Goal: Information Seeking & Learning: Learn about a topic

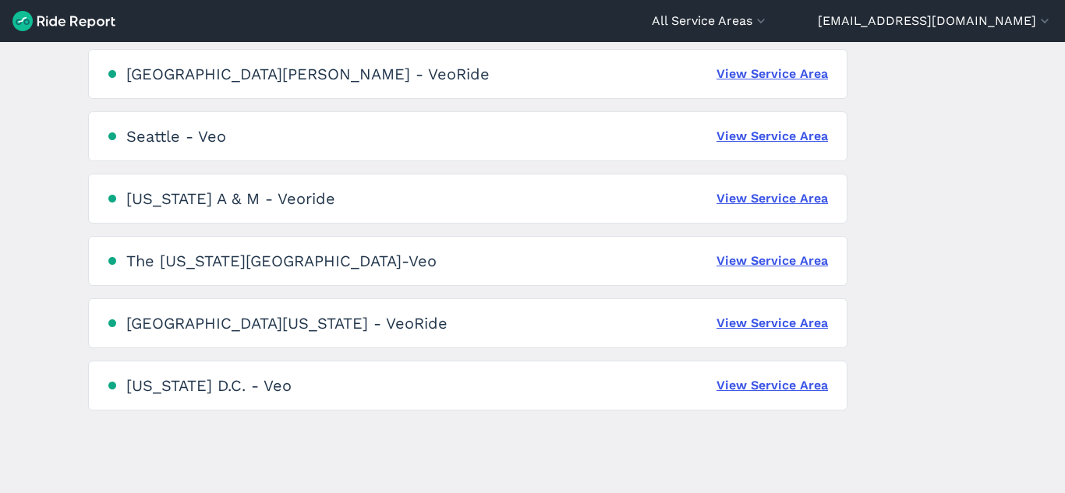
scroll to position [1095, 0]
click at [892, 292] on main "Service Areas [GEOGRAPHIC_DATA] - [GEOGRAPHIC_DATA] View Service Area [PERSON_N…" at bounding box center [532, 267] width 1065 height 451
click at [805, 263] on link "View Service Area" at bounding box center [771, 260] width 111 height 19
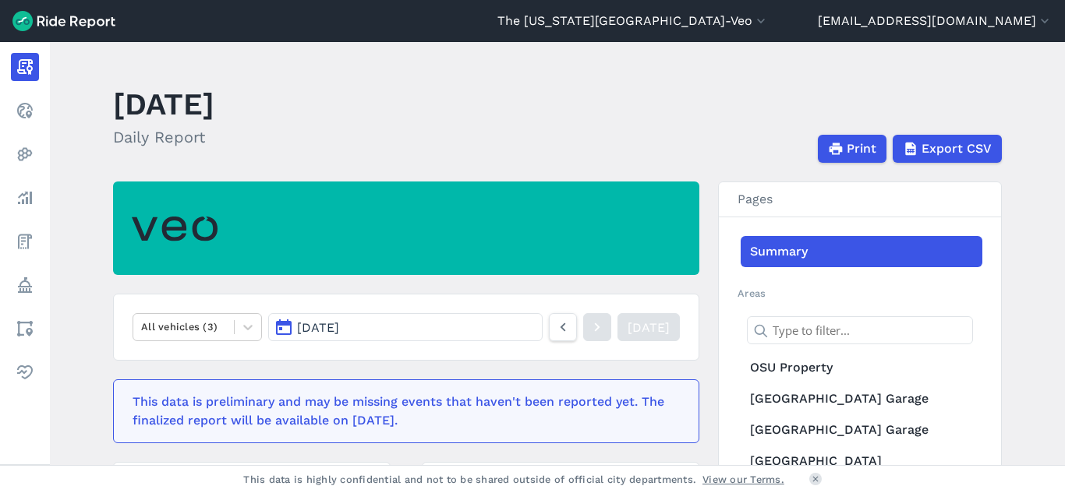
click at [450, 323] on button "[DATE]" at bounding box center [405, 327] width 274 height 28
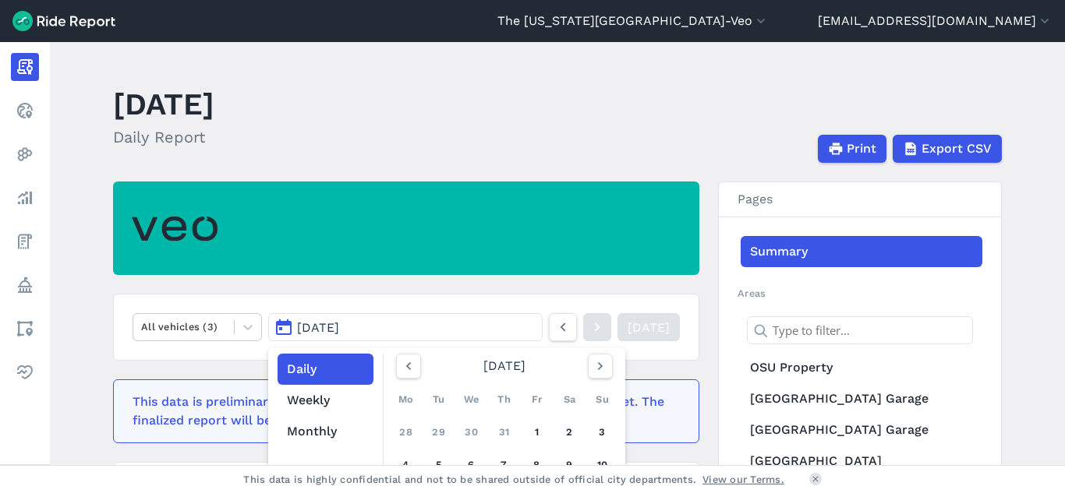
click at [473, 170] on main "[DATE] Daily Report Print Export CSV All vehicles (3) [DATE] Daily Weekly Month…" at bounding box center [557, 253] width 1015 height 423
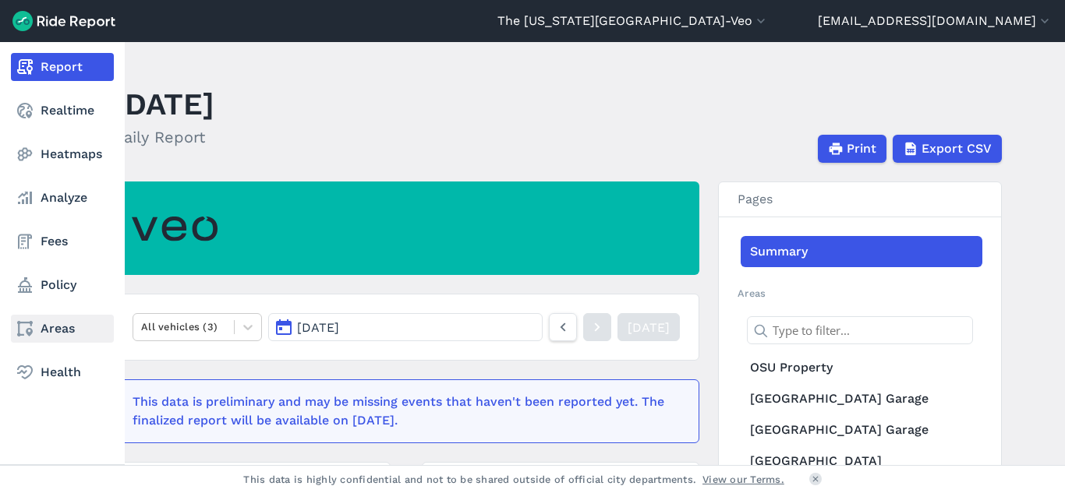
click at [69, 336] on link "Areas" at bounding box center [62, 329] width 103 height 28
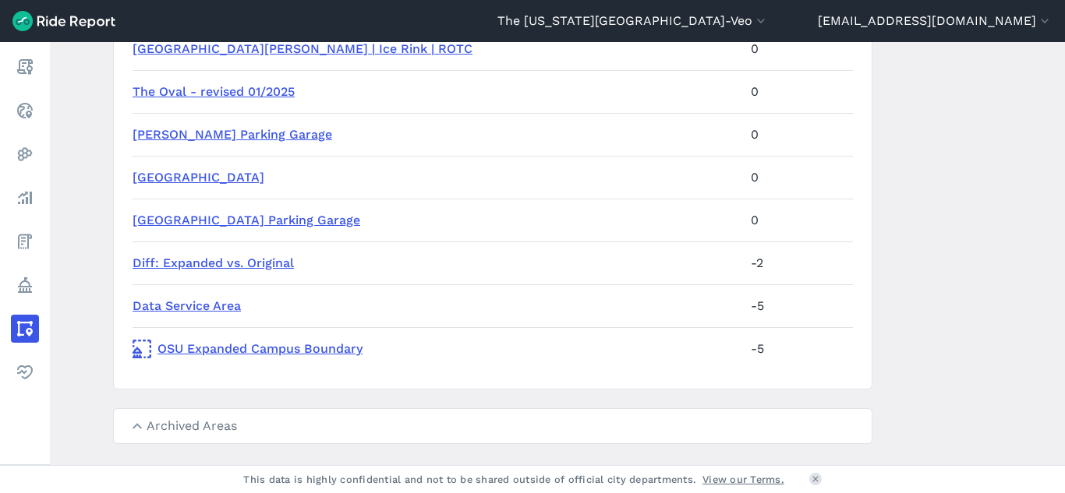
scroll to position [1249, 0]
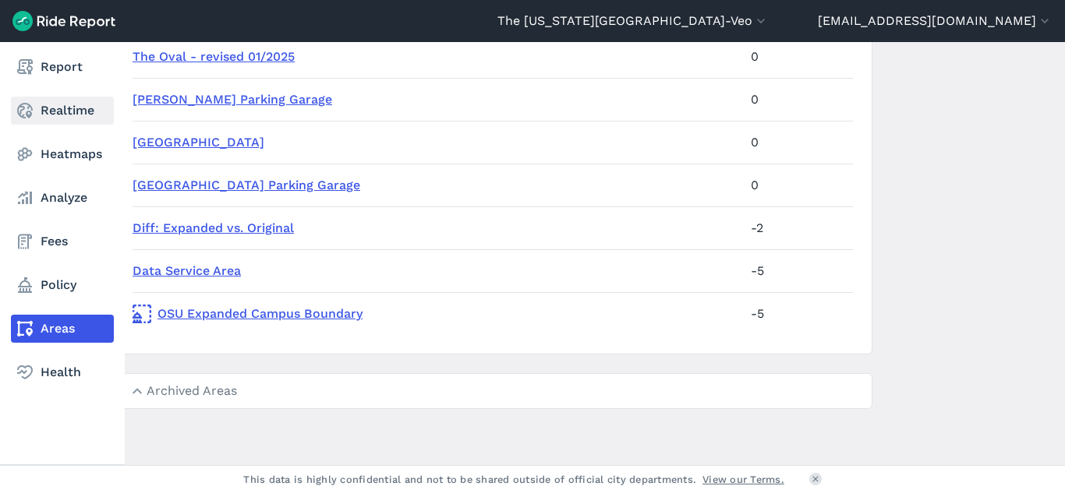
click at [73, 108] on link "Realtime" at bounding box center [62, 111] width 103 height 28
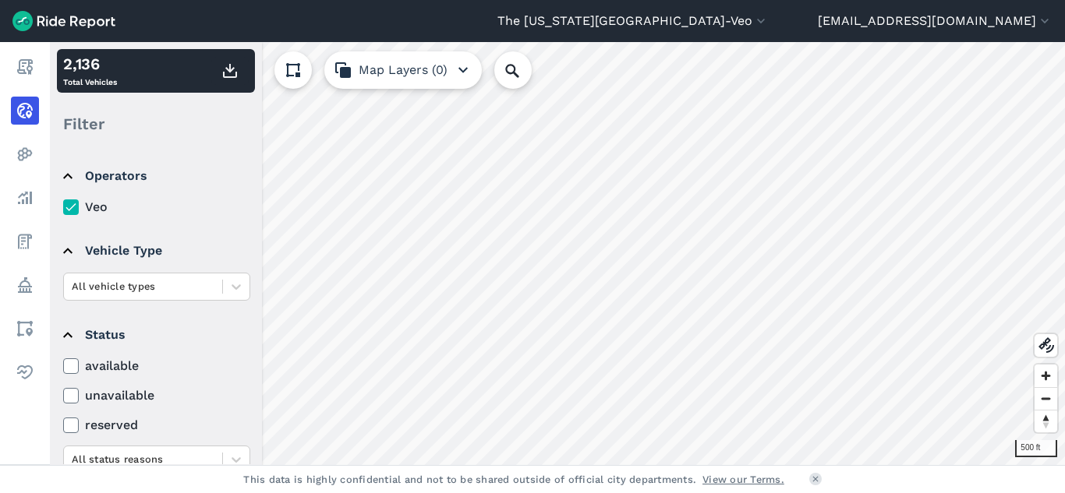
click at [871, 493] on html "The [US_STATE][GEOGRAPHIC_DATA]-Veo All Service Areas [GEOGRAPHIC_DATA] - [GEOG…" at bounding box center [532, 246] width 1065 height 493
click at [736, 30] on div "The [US_STATE][GEOGRAPHIC_DATA]-Veo All Service Areas [GEOGRAPHIC_DATA] - [GEOG…" at bounding box center [532, 246] width 1065 height 493
click at [769, 24] on icon "button" at bounding box center [761, 21] width 16 height 16
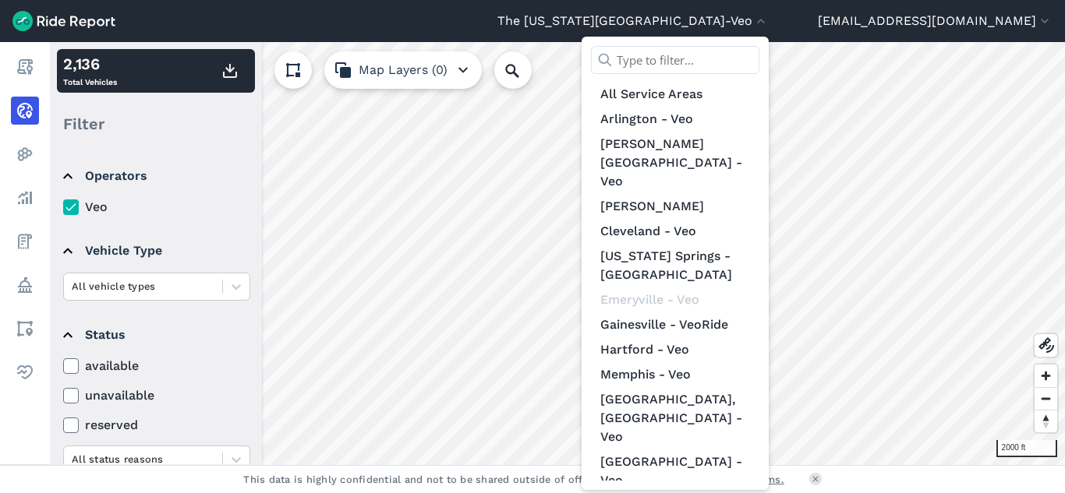
click at [860, 18] on div at bounding box center [532, 246] width 1065 height 493
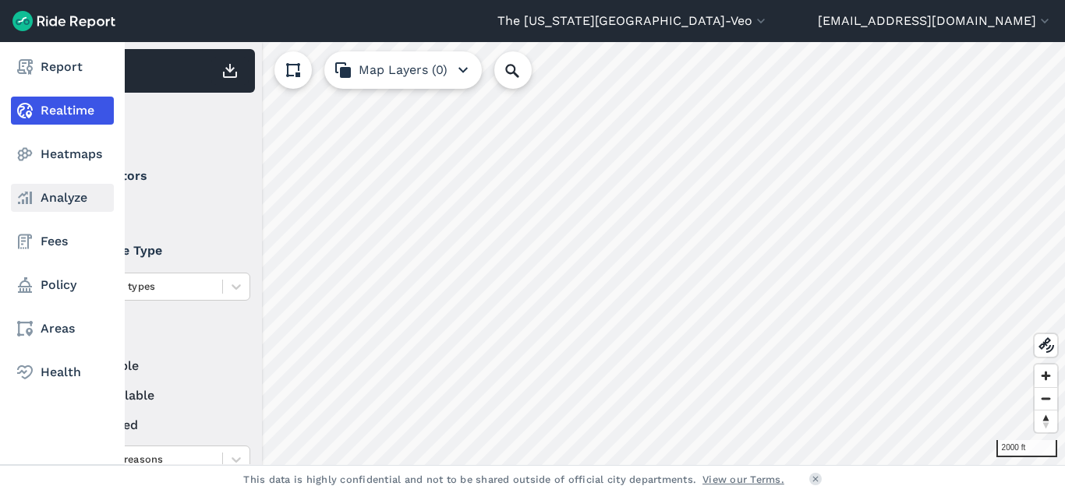
click at [51, 189] on link "Analyze" at bounding box center [62, 198] width 103 height 28
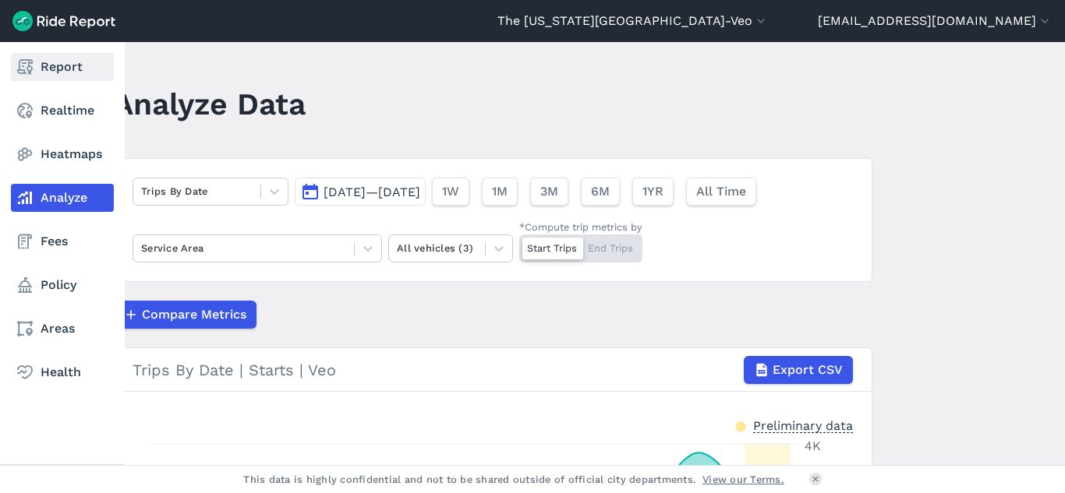
click at [65, 65] on link "Report" at bounding box center [62, 67] width 103 height 28
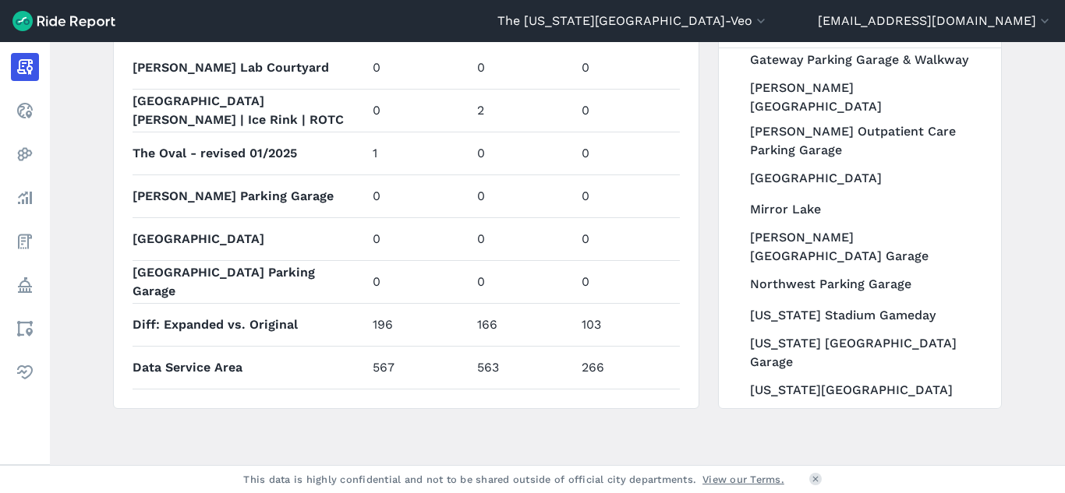
scroll to position [409, 0]
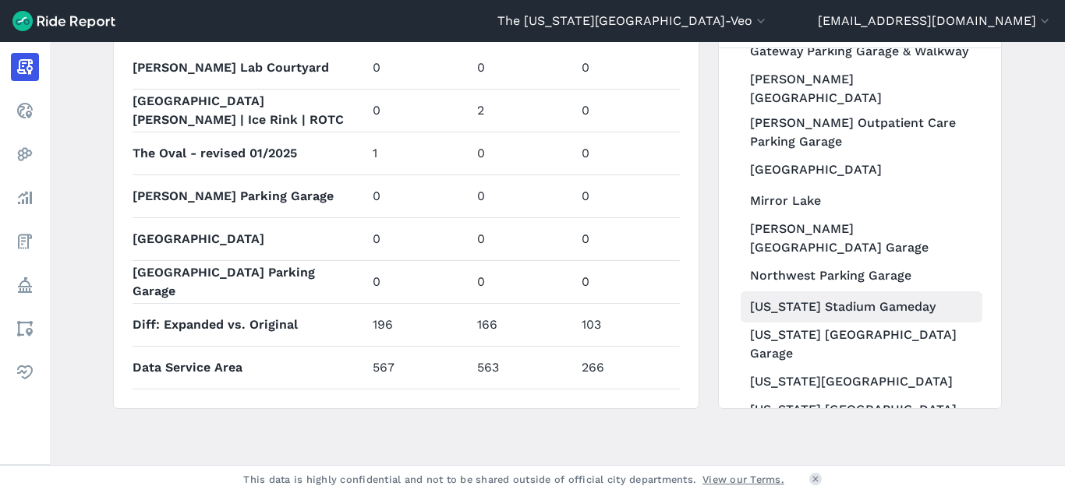
click at [817, 292] on link "[US_STATE] Stadium Gameday" at bounding box center [862, 307] width 242 height 31
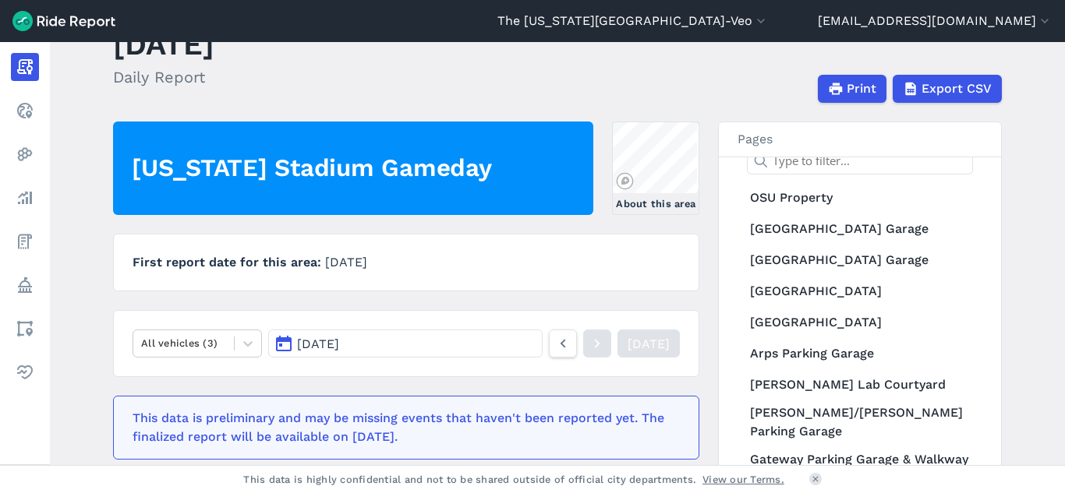
scroll to position [56, 0]
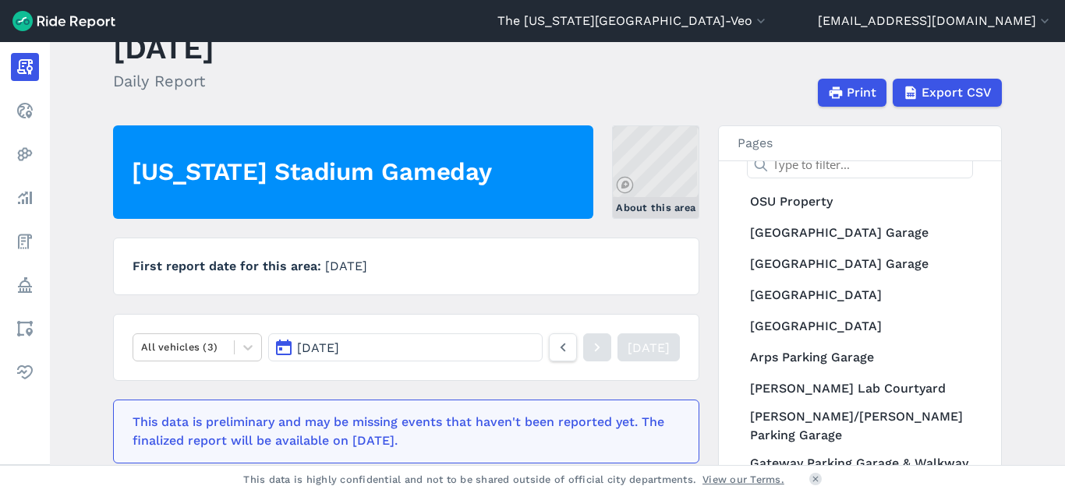
click at [678, 171] on link "About this area" at bounding box center [655, 173] width 87 height 94
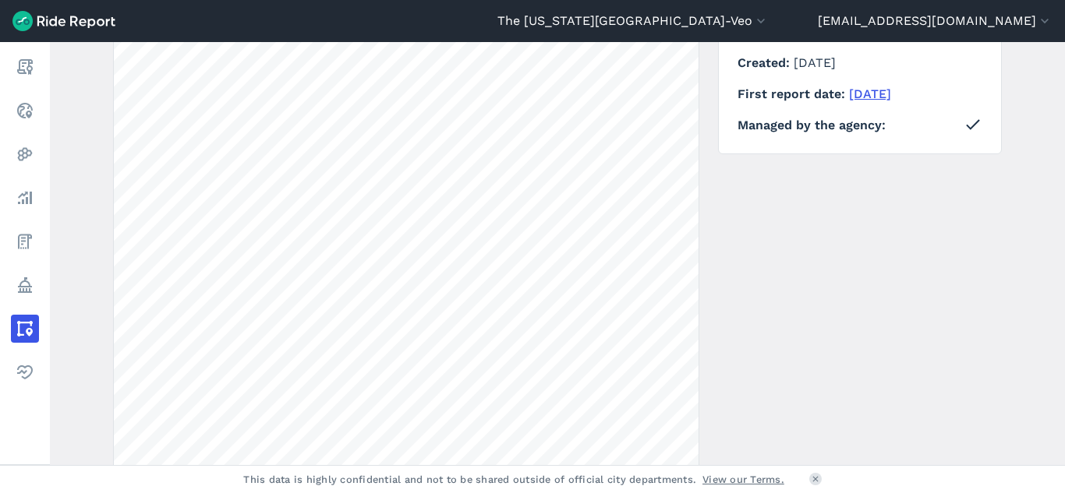
scroll to position [189, 0]
click at [1009, 21] on button "[EMAIL_ADDRESS][DOMAIN_NAME]" at bounding box center [935, 21] width 235 height 19
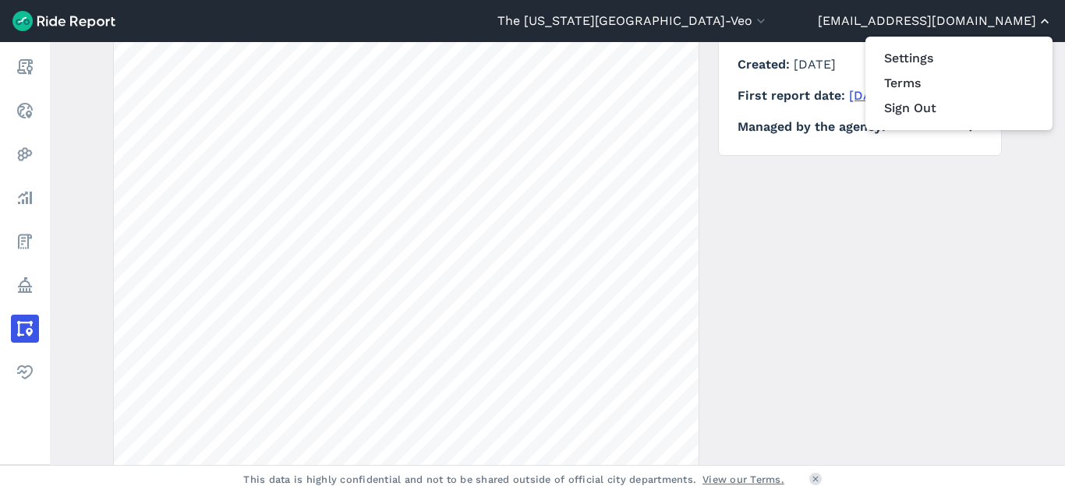
click at [1009, 21] on div at bounding box center [532, 246] width 1065 height 493
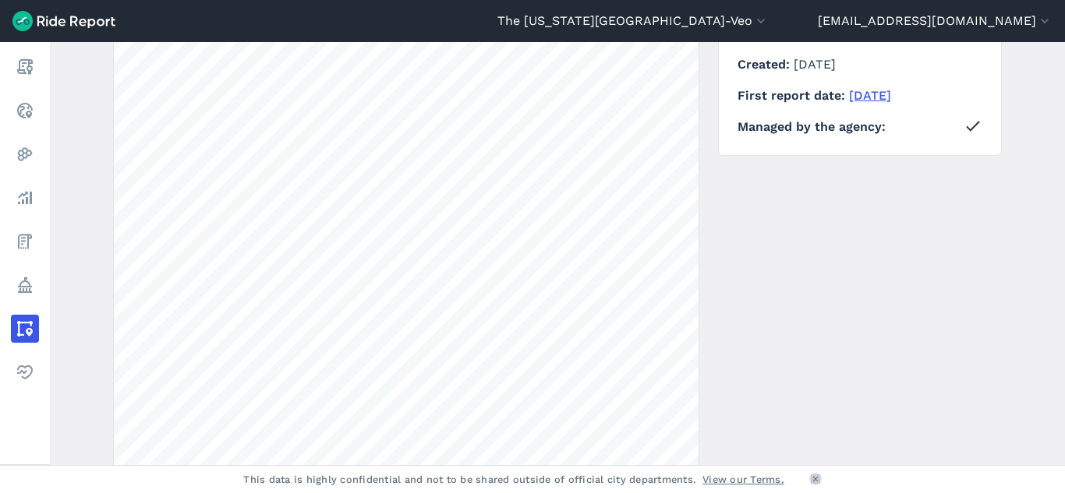
click at [811, 482] on icon at bounding box center [815, 479] width 9 height 9
